Goal: Book appointment/travel/reservation

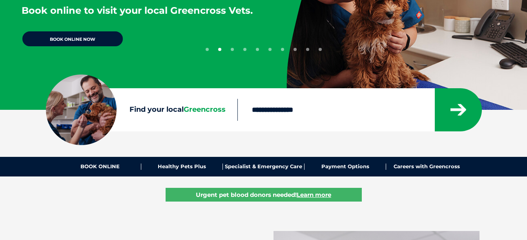
click at [266, 109] on input "Find your local Greencross" at bounding box center [335, 110] width 197 height 22
type input "****"
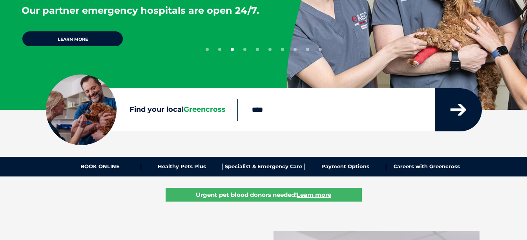
click at [461, 106] on icon "submit" at bounding box center [458, 110] width 16 height 12
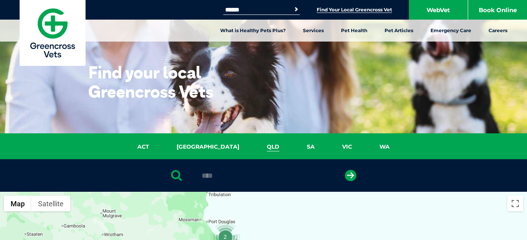
click at [253, 146] on link "QLD" at bounding box center [273, 146] width 40 height 9
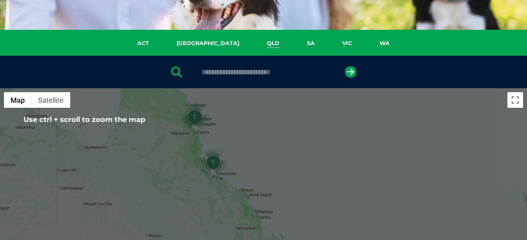
scroll to position [102, 0]
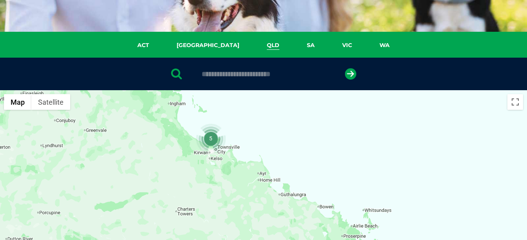
drag, startPoint x: 239, startPoint y: 172, endPoint x: 246, endPoint y: 104, distance: 68.6
click at [246, 104] on div at bounding box center [263, 241] width 527 height 303
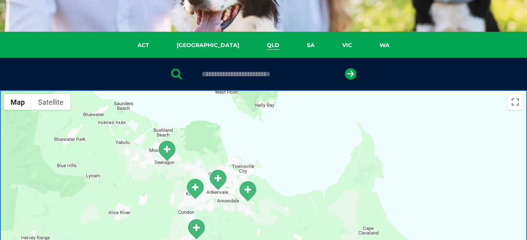
click at [165, 149] on img "Deeragun" at bounding box center [167, 151] width 20 height 22
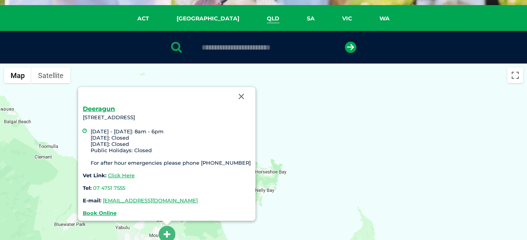
scroll to position [141, 0]
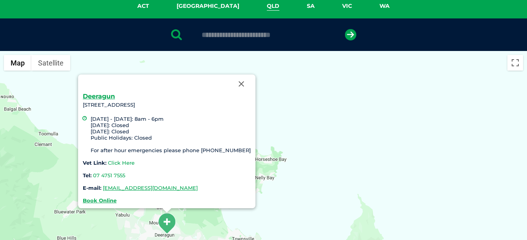
click at [131, 161] on link "Click Here" at bounding box center [121, 163] width 27 height 6
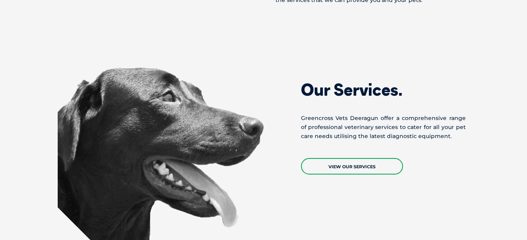
scroll to position [588, 0]
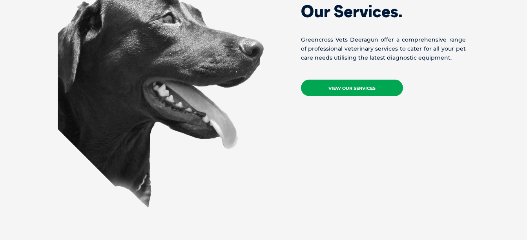
click at [349, 88] on link "View Our Services" at bounding box center [352, 88] width 102 height 16
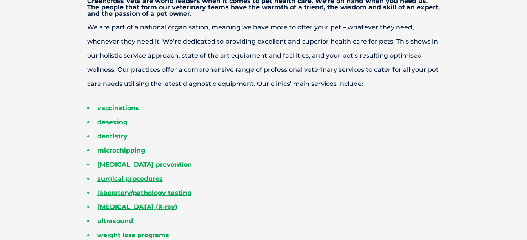
scroll to position [275, 0]
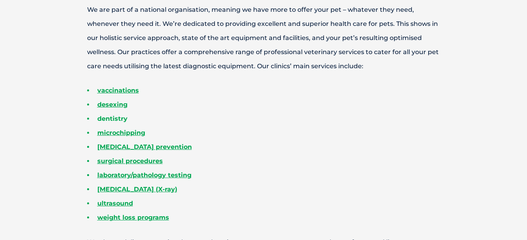
click at [117, 119] on link "dentistry" at bounding box center [112, 118] width 30 height 7
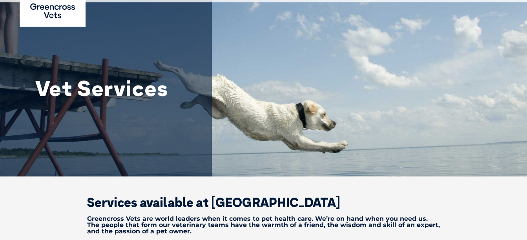
scroll to position [0, 0]
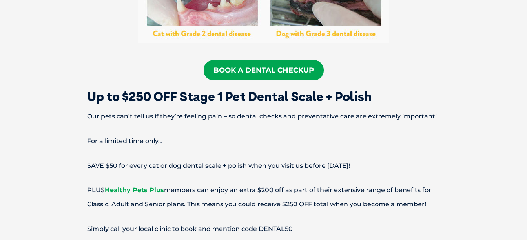
scroll to position [1451, 0]
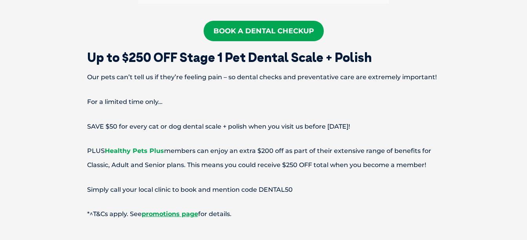
click at [132, 147] on link "Healthy Pets Plus" at bounding box center [134, 150] width 59 height 7
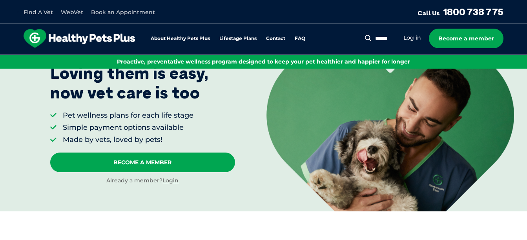
scroll to position [64, 0]
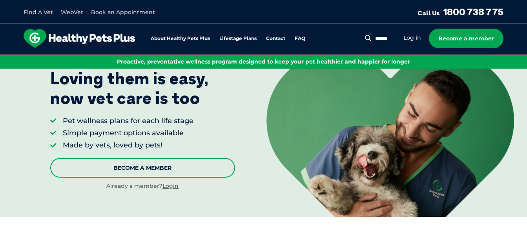
click at [145, 167] on link "Become A Member" at bounding box center [142, 168] width 185 height 20
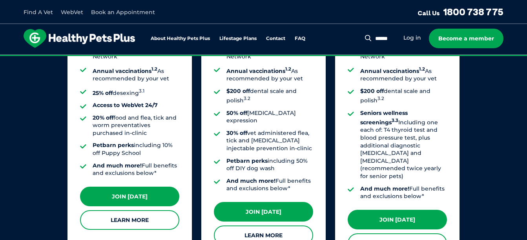
scroll to position [739, 0]
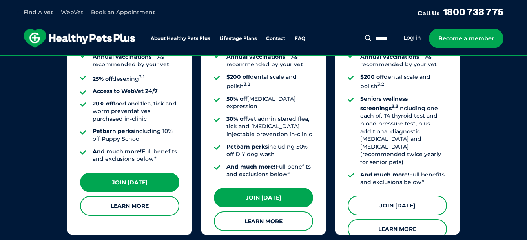
click at [400, 196] on link "Join Today" at bounding box center [397, 206] width 99 height 20
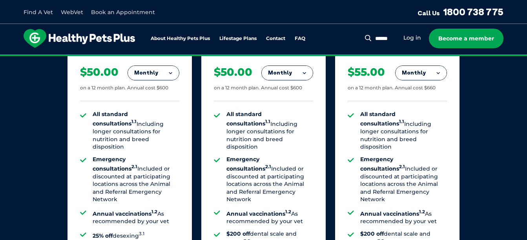
scroll to position [503, 0]
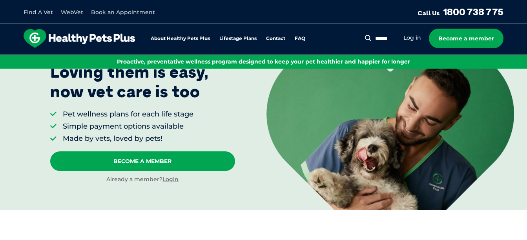
scroll to position [78, 0]
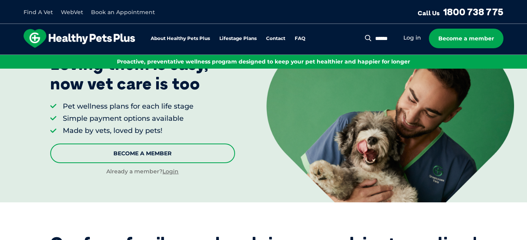
click at [138, 155] on link "Become A Member" at bounding box center [142, 154] width 185 height 20
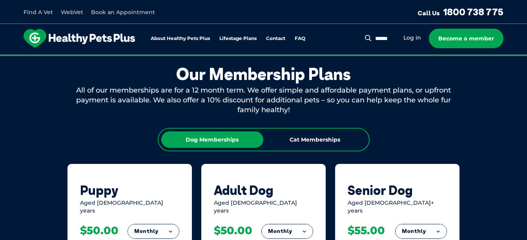
scroll to position [425, 0]
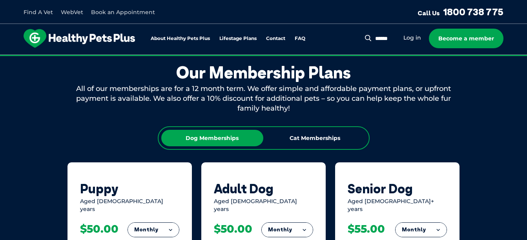
click at [196, 138] on div "Dog Memberships" at bounding box center [212, 138] width 102 height 16
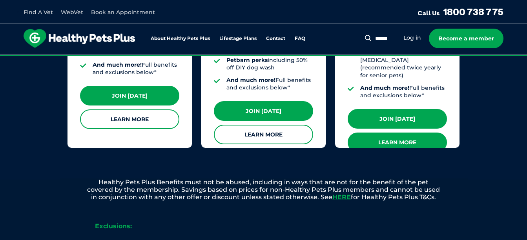
scroll to position [817, 0]
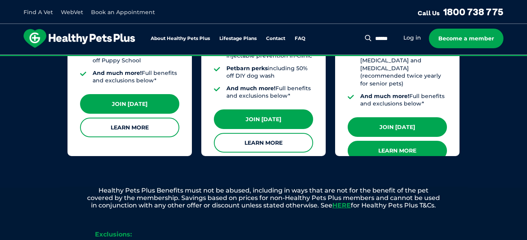
click at [395, 141] on link "Learn More" at bounding box center [397, 151] width 99 height 20
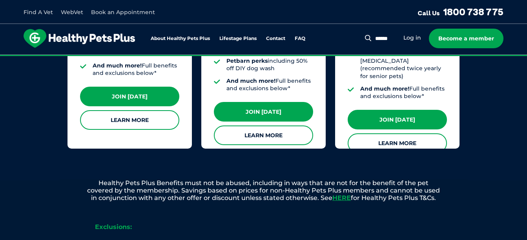
scroll to position [863, 0]
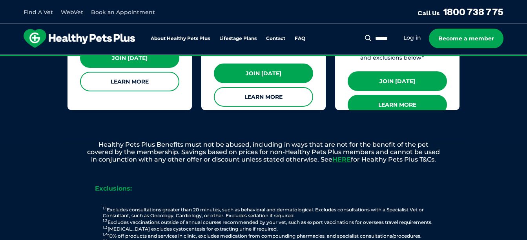
click at [396, 95] on link "Learn More" at bounding box center [397, 105] width 99 height 20
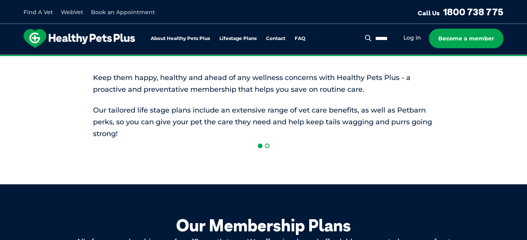
scroll to position [132, 0]
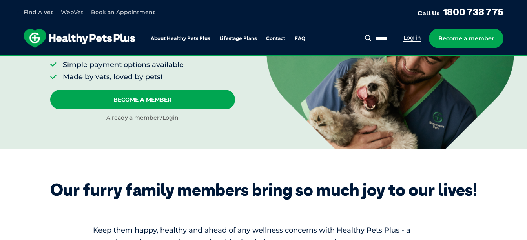
click at [411, 38] on link "Log in" at bounding box center [412, 37] width 18 height 7
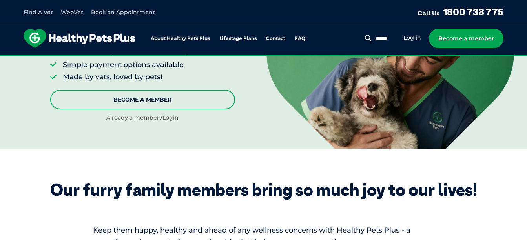
click at [136, 96] on link "Become A Member" at bounding box center [142, 100] width 185 height 20
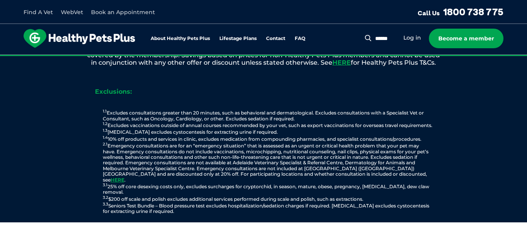
scroll to position [896, 0]
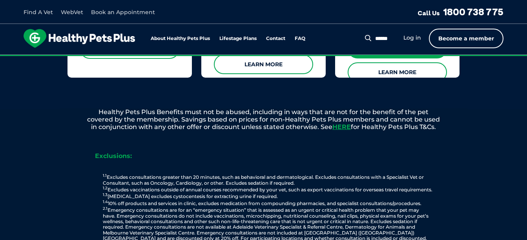
click at [473, 40] on link "Become a member" at bounding box center [466, 39] width 75 height 20
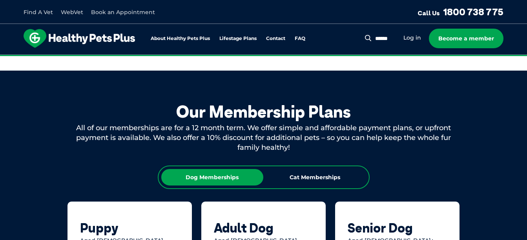
scroll to position [189, 0]
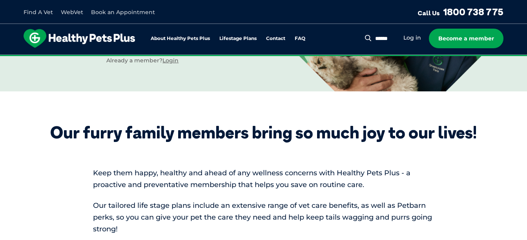
click at [117, 13] on link "Book an Appointment" at bounding box center [123, 12] width 64 height 7
click at [38, 12] on link "Find A Vet" at bounding box center [38, 12] width 29 height 7
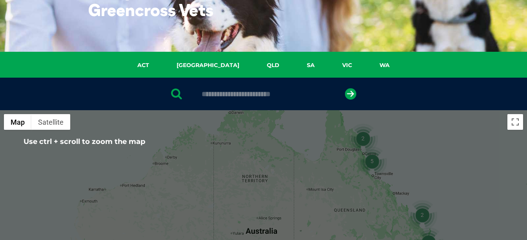
scroll to position [78, 0]
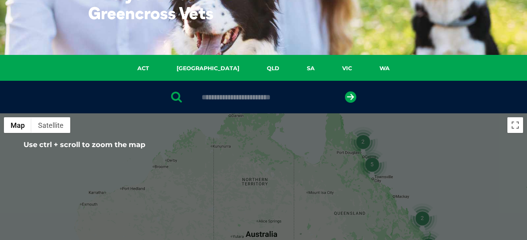
click at [371, 165] on img "5" at bounding box center [372, 164] width 30 height 30
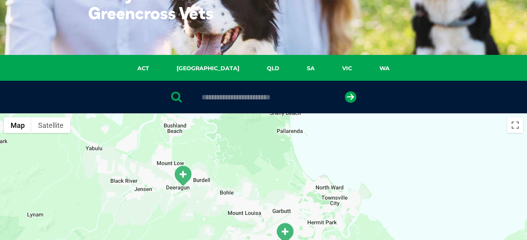
click at [183, 173] on img "Deeragun" at bounding box center [183, 176] width 20 height 22
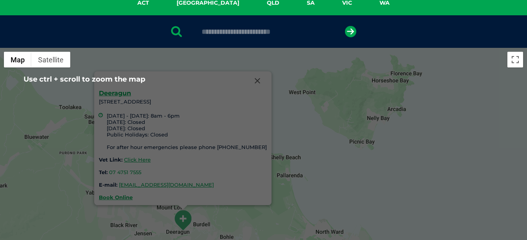
scroll to position [157, 0]
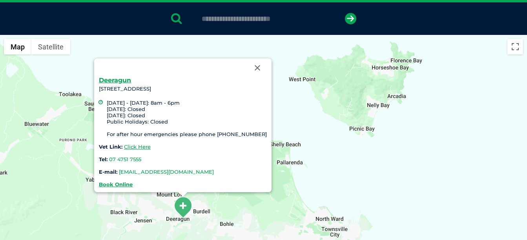
click at [157, 171] on link "[EMAIL_ADDRESS][DOMAIN_NAME]" at bounding box center [166, 172] width 95 height 6
drag, startPoint x: 249, startPoint y: 174, endPoint x: 132, endPoint y: 173, distance: 117.3
click at [132, 173] on div "Deeragun 1/12 Deeragun Road, Deeragun QLD 4818 Monday - Friday: 8am - 6pm Satur…" at bounding box center [183, 132] width 168 height 110
drag, startPoint x: 132, startPoint y: 173, endPoint x: 142, endPoint y: 169, distance: 10.4
copy link "[EMAIL_ADDRESS][DOMAIN_NAME]"
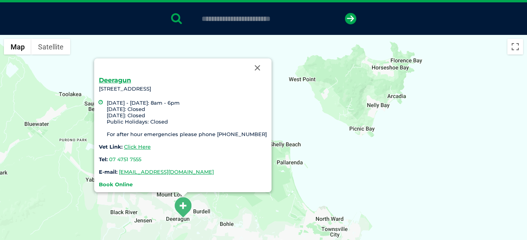
click at [126, 185] on strong "Book Online" at bounding box center [116, 184] width 34 height 6
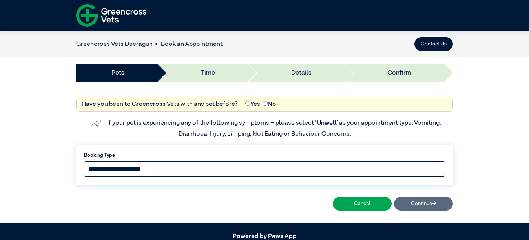
click at [190, 168] on select "**********" at bounding box center [264, 169] width 361 height 16
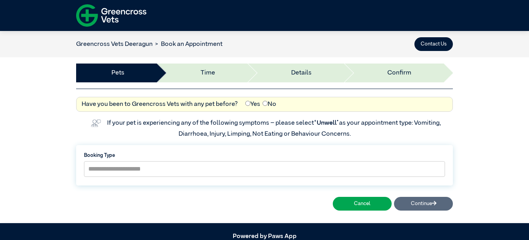
click at [24, 165] on div "**********" at bounding box center [264, 156] width 529 height 134
click at [432, 42] on button "Contact Us" at bounding box center [433, 44] width 38 height 14
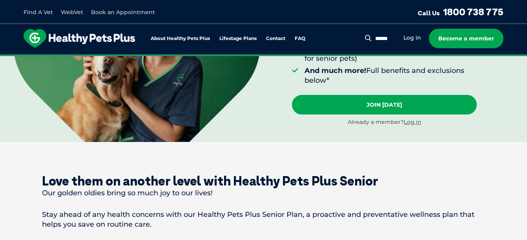
scroll to position [275, 0]
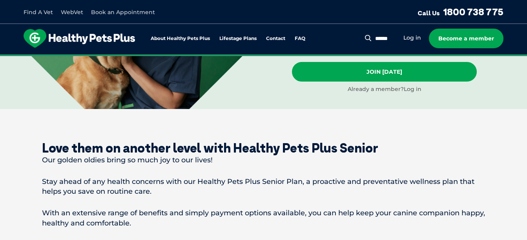
click at [415, 89] on link "Log in" at bounding box center [413, 89] width 18 height 7
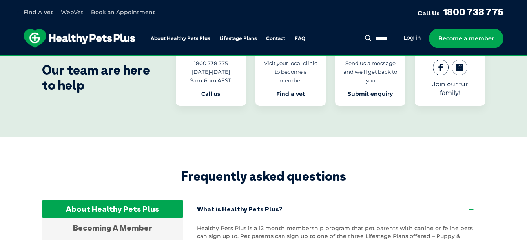
scroll to position [2569, 0]
